Goal: Task Accomplishment & Management: Complete application form

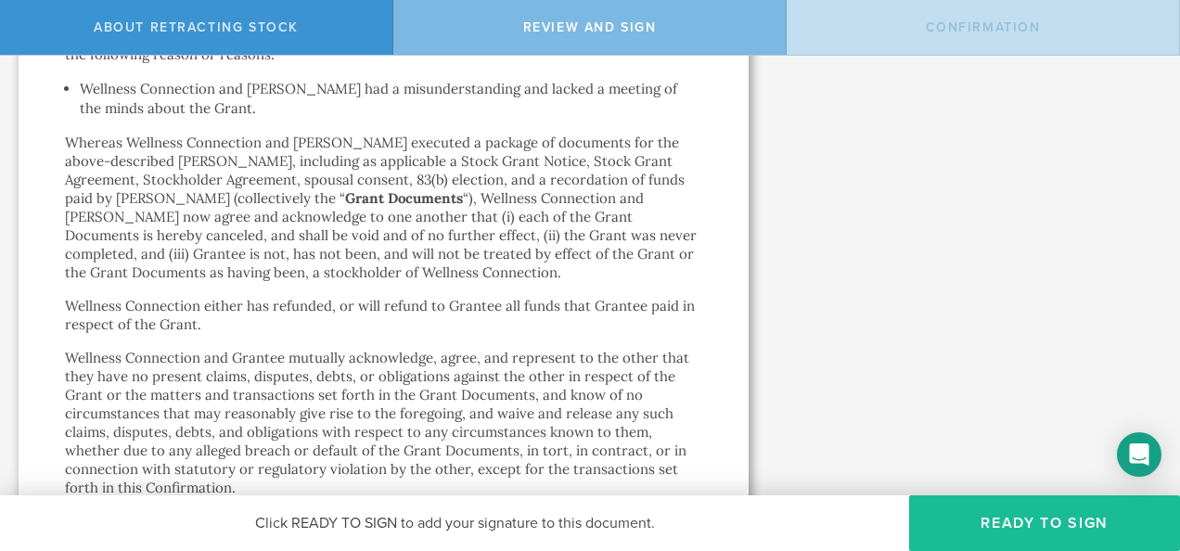
scroll to position [742, 0]
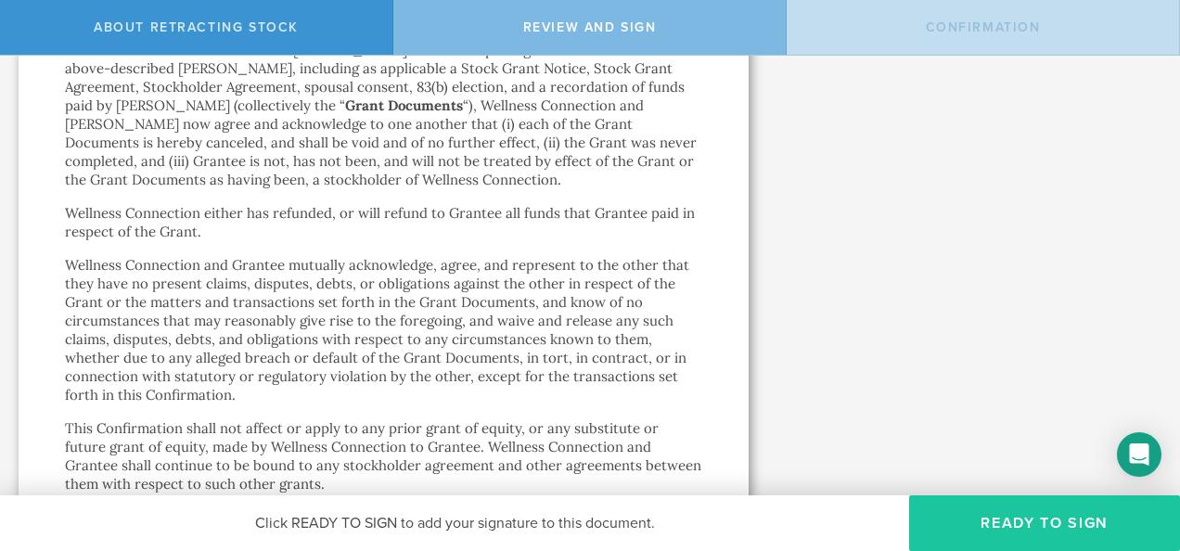
click at [1045, 531] on button "Ready to Sign" at bounding box center [1044, 524] width 271 height 56
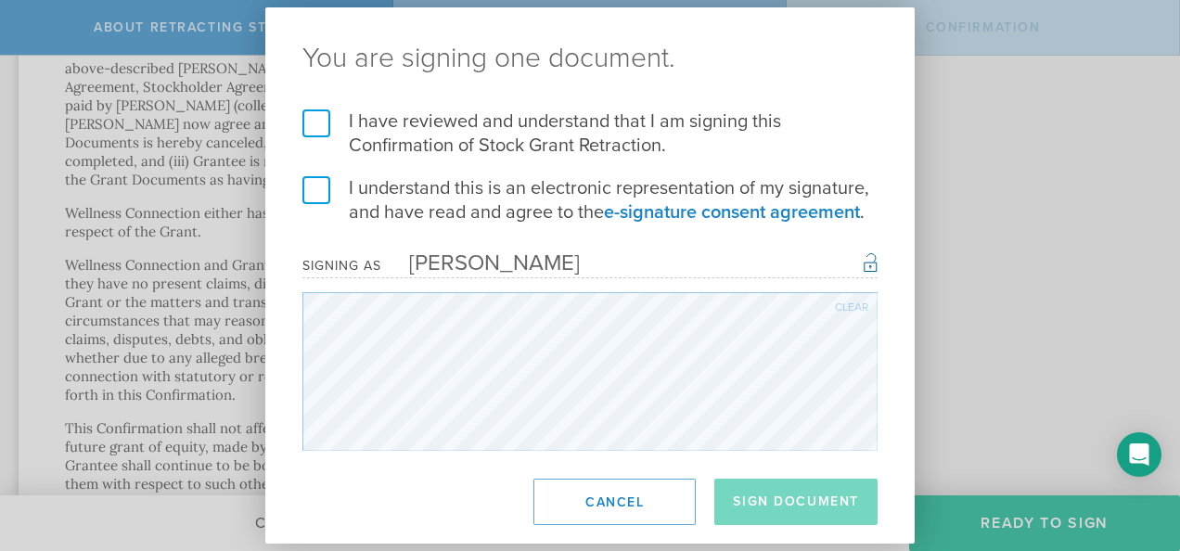
click at [322, 122] on label "I have reviewed and understand that I am signing this Confirmation of Stock Gra…" at bounding box center [590, 133] width 575 height 48
click at [0, 0] on input "I have reviewed and understand that I am signing this Confirmation of Stock Gra…" at bounding box center [0, 0] width 0 height 0
click at [315, 184] on label "I understand this is an electronic representation of my signature, and have rea…" at bounding box center [590, 200] width 575 height 48
click at [0, 0] on input "I understand this is an electronic representation of my signature, and have rea…" at bounding box center [0, 0] width 0 height 0
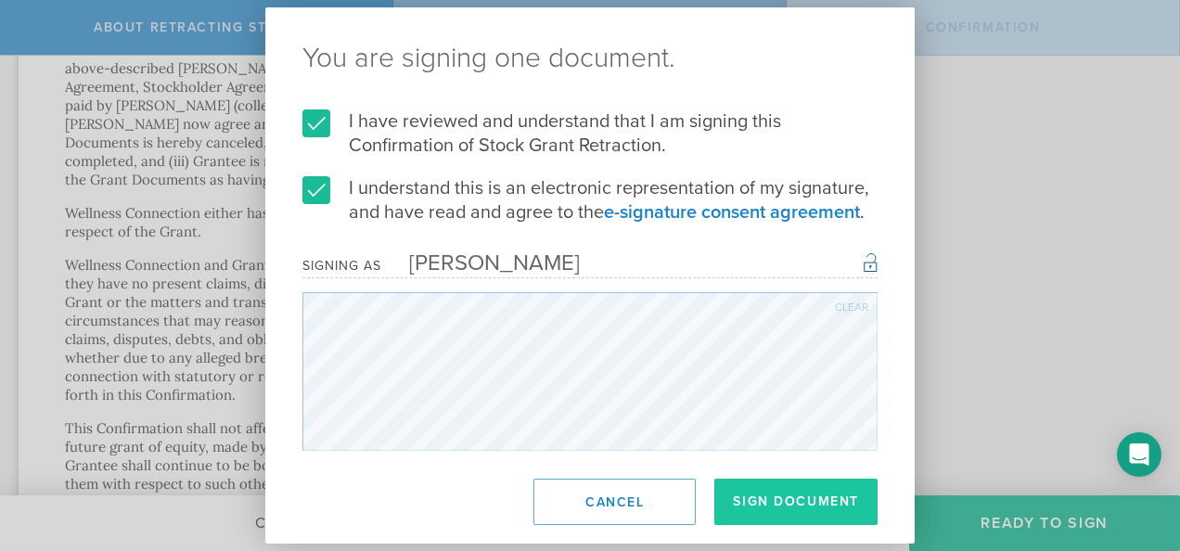
click at [744, 498] on button "Sign Document" at bounding box center [796, 502] width 163 height 46
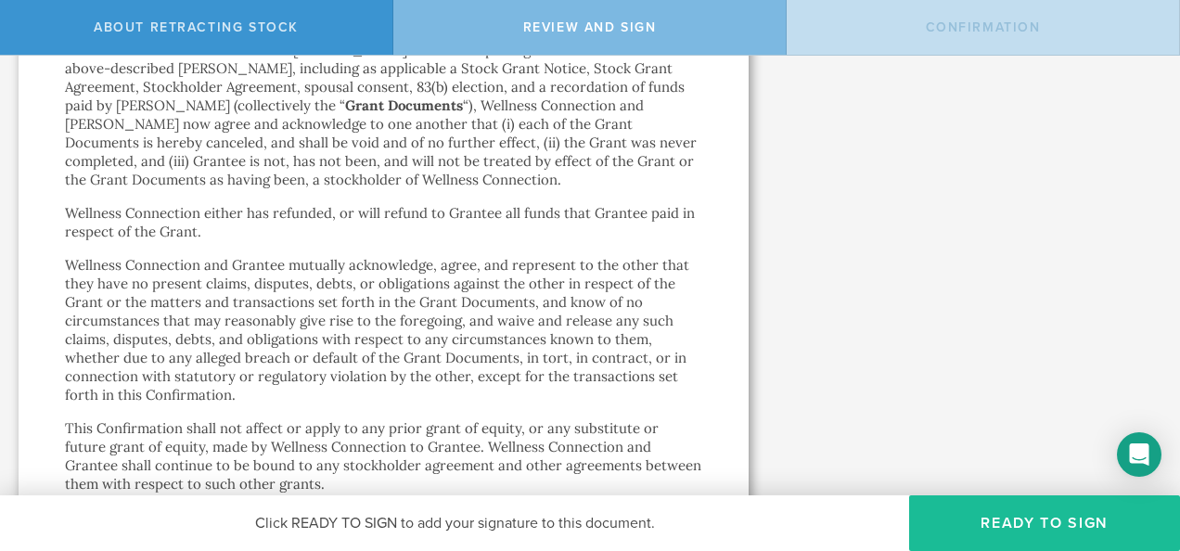
scroll to position [0, 0]
